Goal: Task Accomplishment & Management: Manage account settings

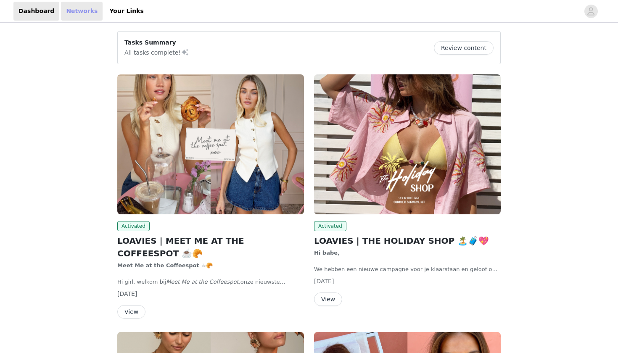
click at [76, 13] on link "Networks" at bounding box center [82, 11] width 42 height 19
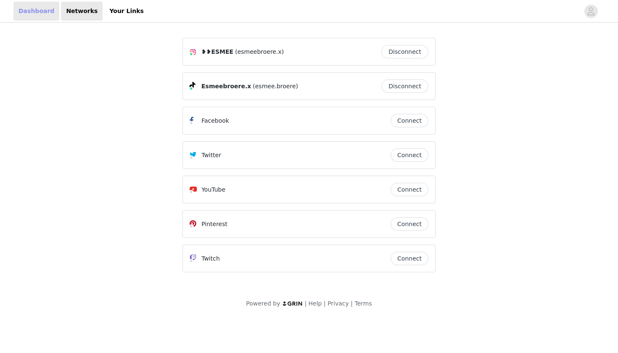
click at [37, 10] on link "Dashboard" at bounding box center [36, 11] width 46 height 19
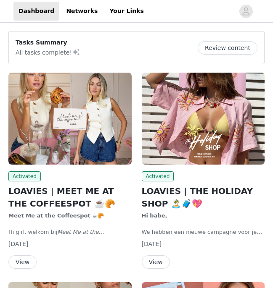
click at [216, 46] on button "Review content" at bounding box center [227, 47] width 60 height 13
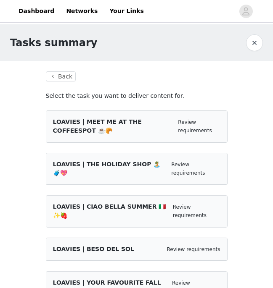
click at [249, 41] on button "button" at bounding box center [254, 42] width 17 height 17
